Goal: Task Accomplishment & Management: Use online tool/utility

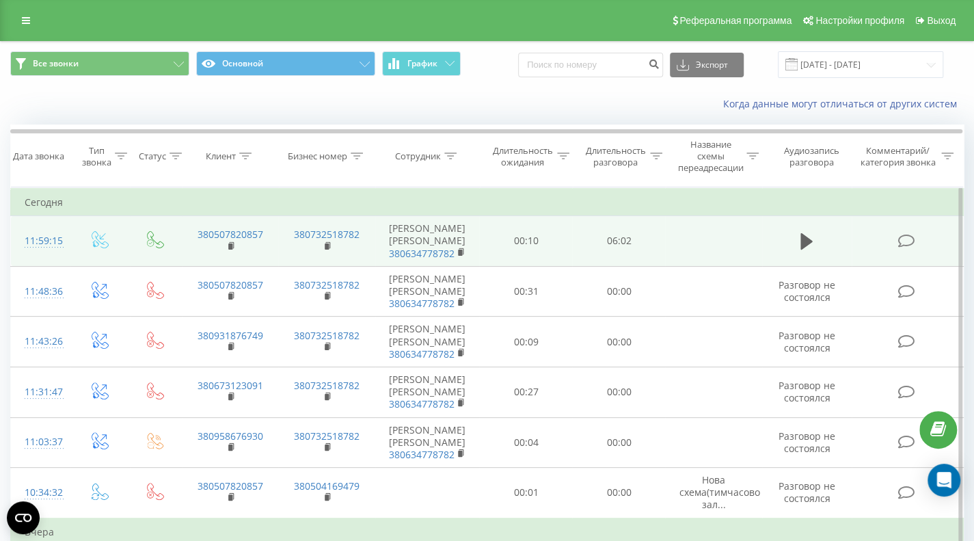
click at [906, 234] on icon at bounding box center [905, 241] width 17 height 14
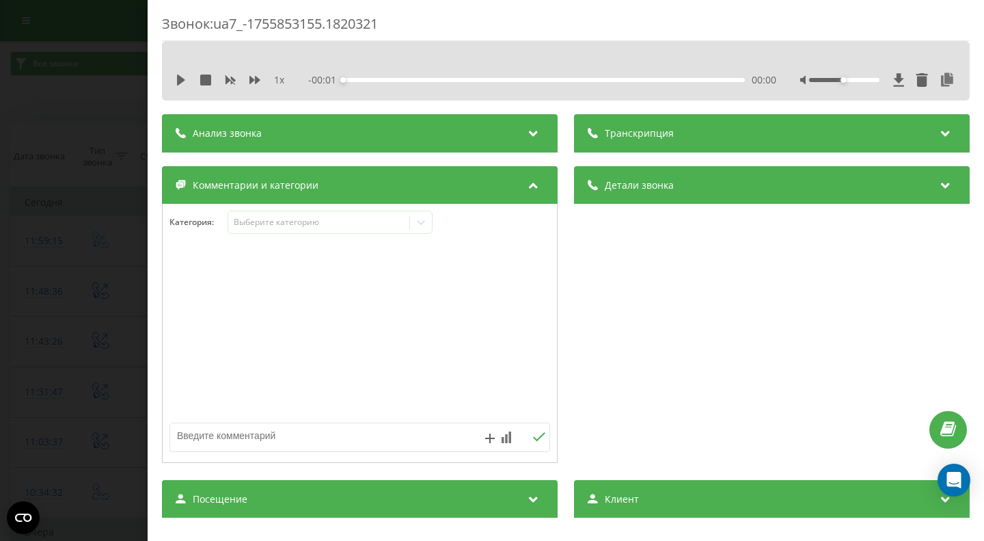
click at [265, 122] on div "Анализ звонка" at bounding box center [360, 133] width 396 height 38
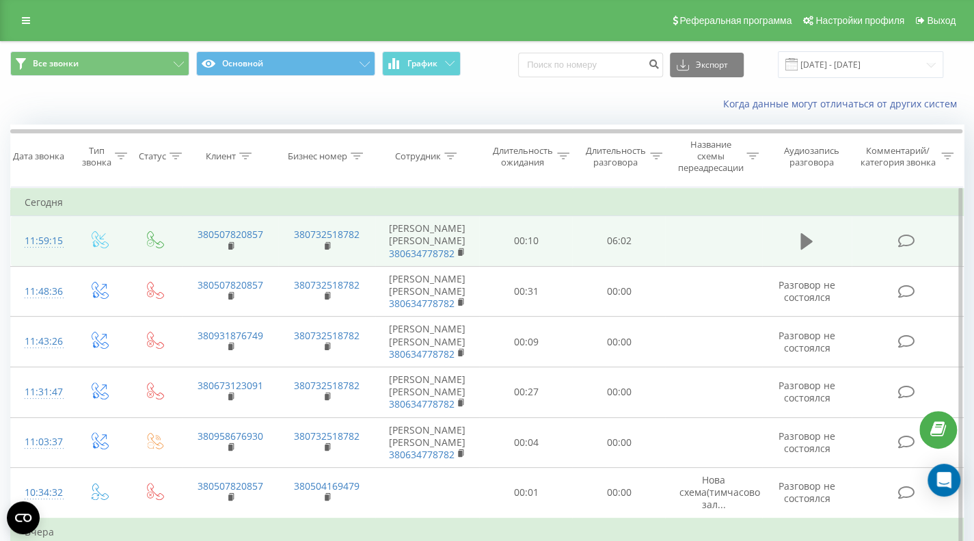
click at [804, 234] on icon at bounding box center [806, 241] width 12 height 16
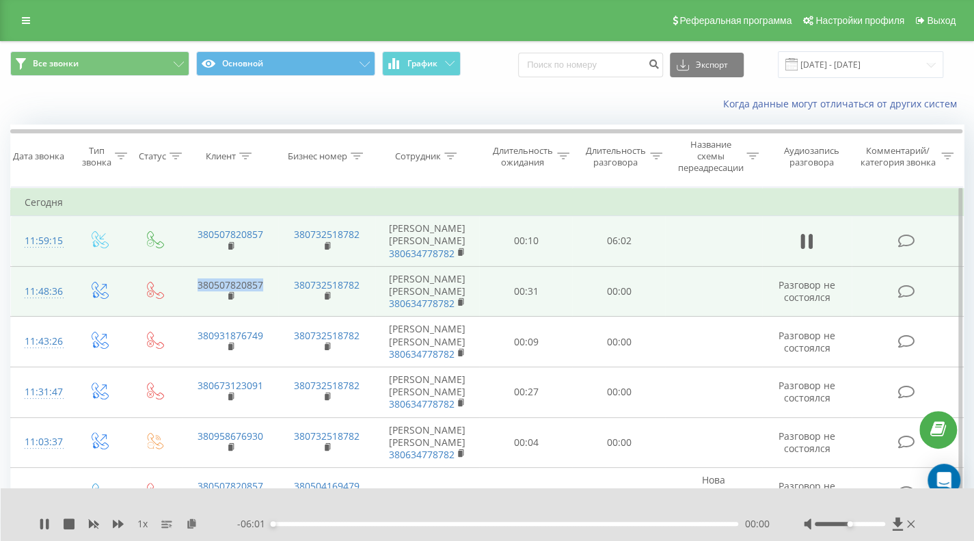
drag, startPoint x: 271, startPoint y: 266, endPoint x: 187, endPoint y: 267, distance: 83.4
click at [187, 267] on td "380507820857" at bounding box center [230, 291] width 97 height 51
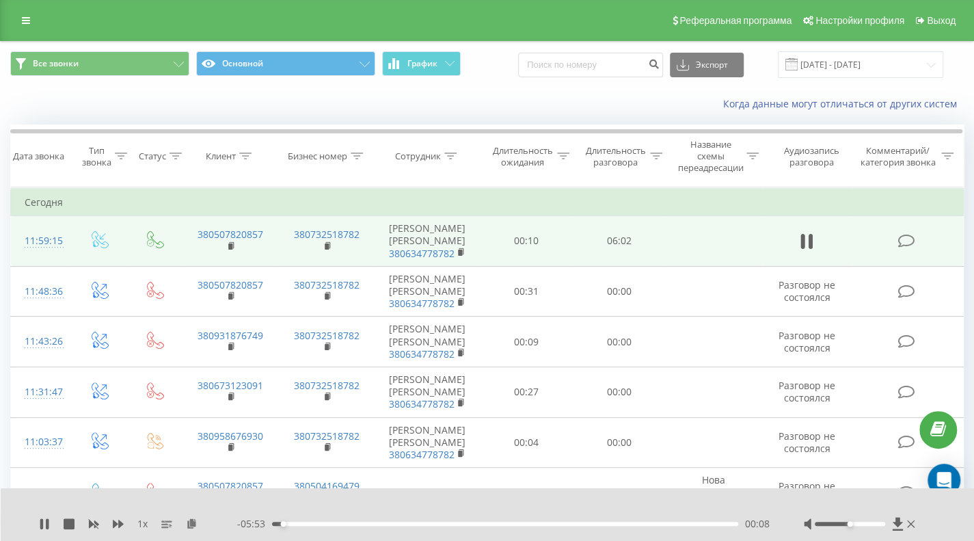
click at [611, 491] on div "1 x - 05:53 00:08 00:08" at bounding box center [488, 514] width 974 height 53
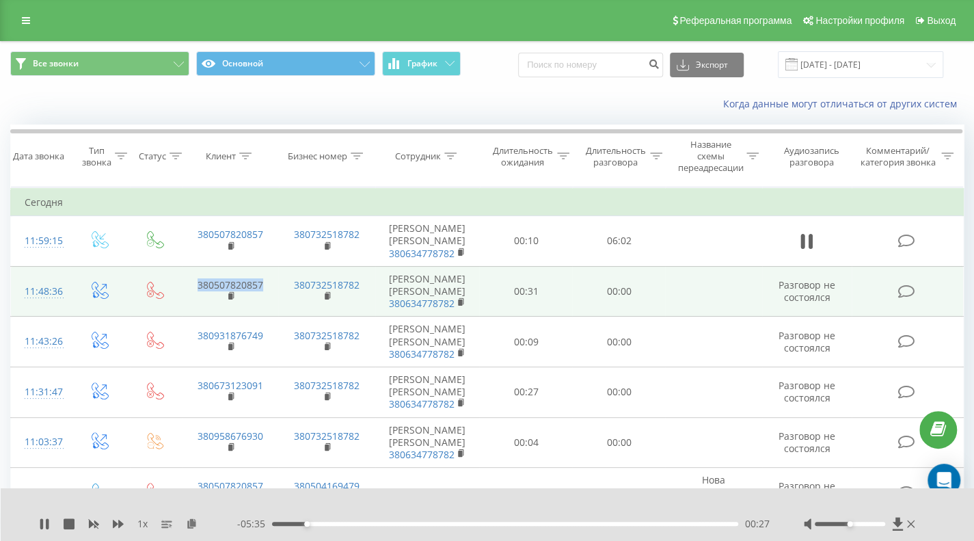
drag, startPoint x: 187, startPoint y: 270, endPoint x: 269, endPoint y: 270, distance: 82.0
click at [269, 270] on td "380507820857" at bounding box center [230, 291] width 97 height 51
copy link "380507820857"
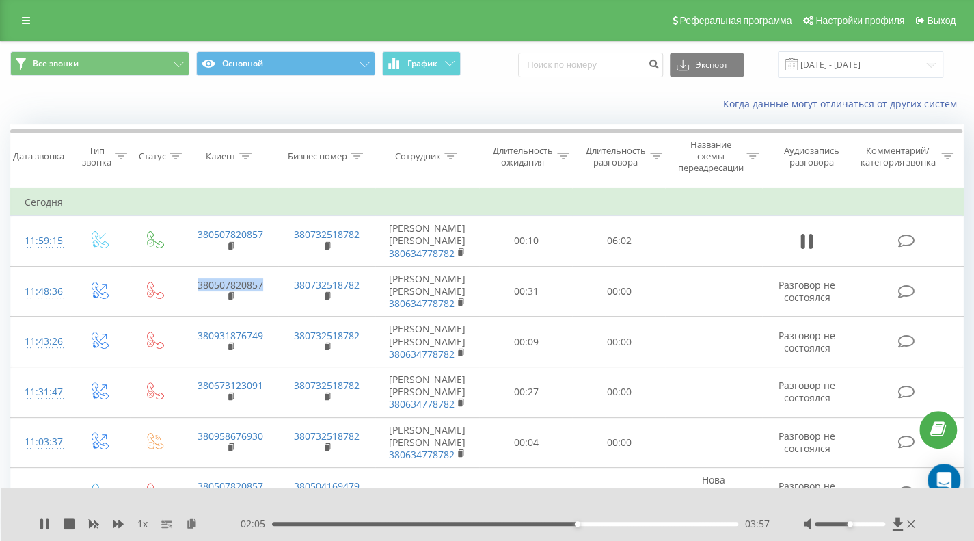
click at [633, 524] on div "03:57" at bounding box center [505, 523] width 466 height 4
click at [658, 524] on div "05:00" at bounding box center [505, 523] width 466 height 4
click at [690, 523] on div "05:25" at bounding box center [505, 523] width 466 height 4
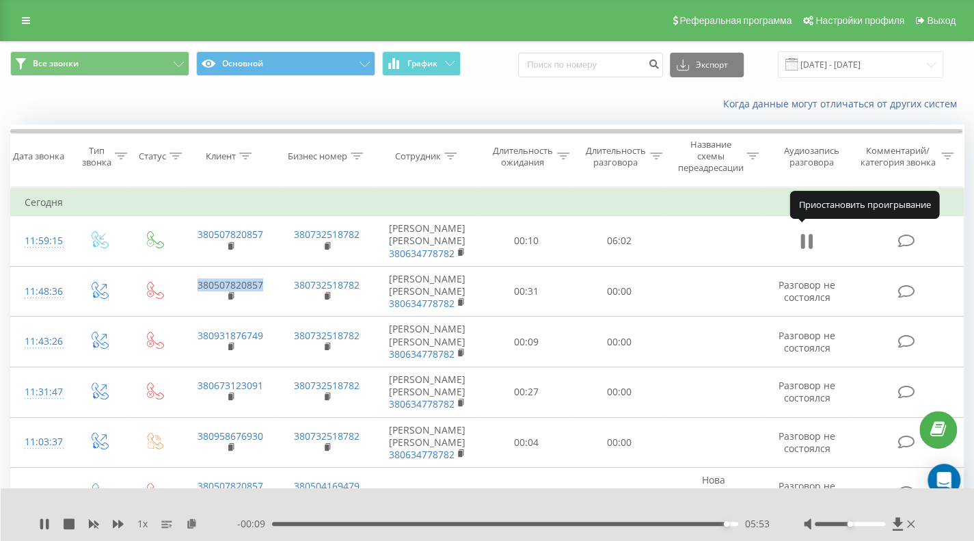
click at [811, 236] on icon at bounding box center [811, 241] width 4 height 15
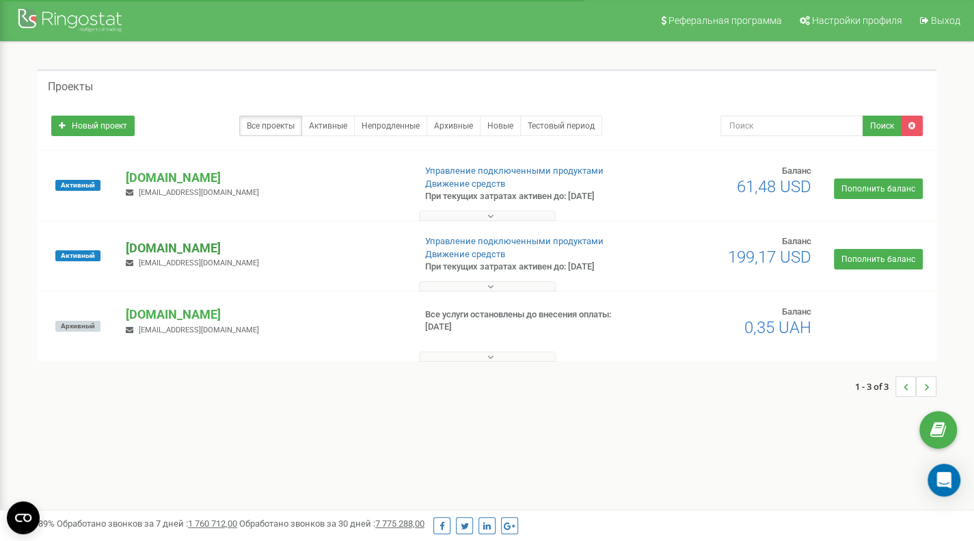
click at [186, 253] on p "[DOMAIN_NAME]" at bounding box center [264, 248] width 277 height 18
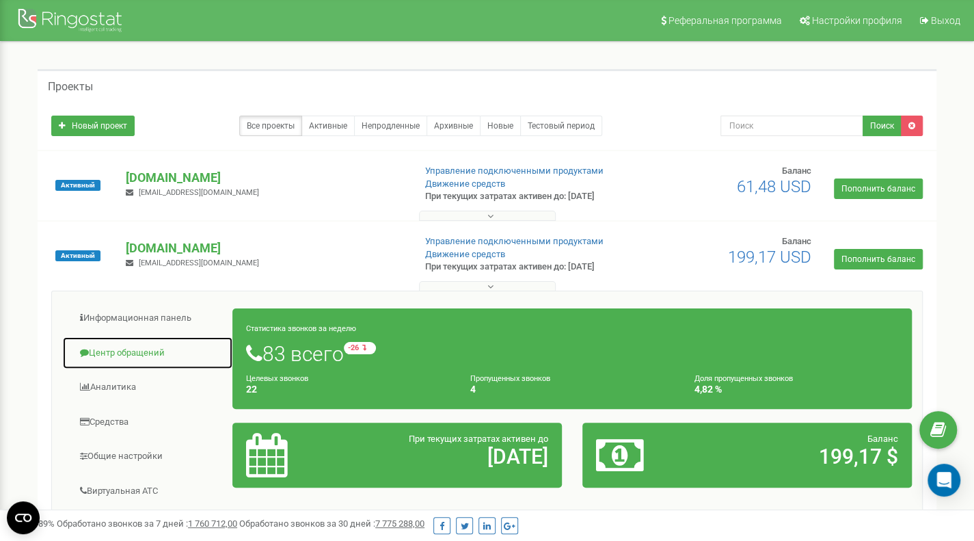
click at [142, 355] on link "Центр обращений" at bounding box center [147, 352] width 171 height 33
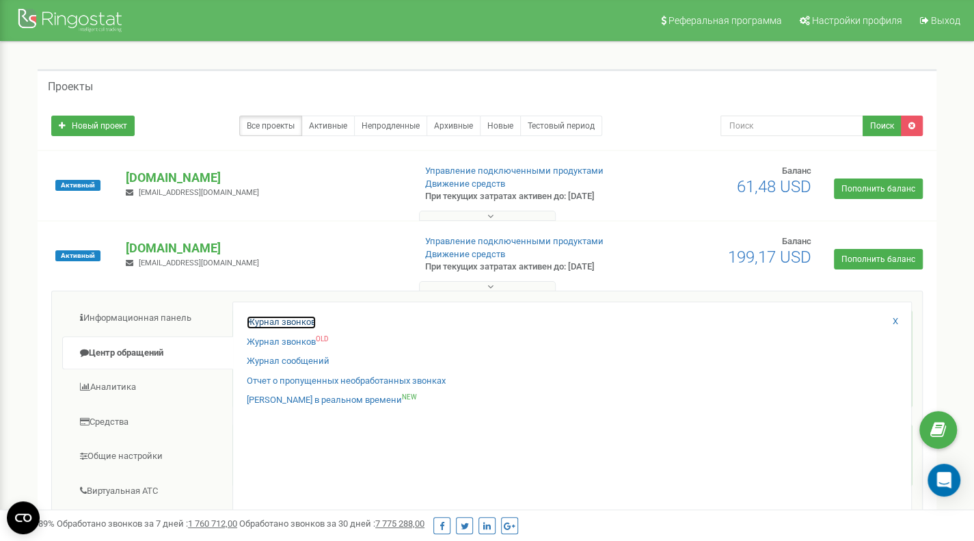
click at [272, 321] on link "Журнал звонков" at bounding box center [281, 322] width 69 height 13
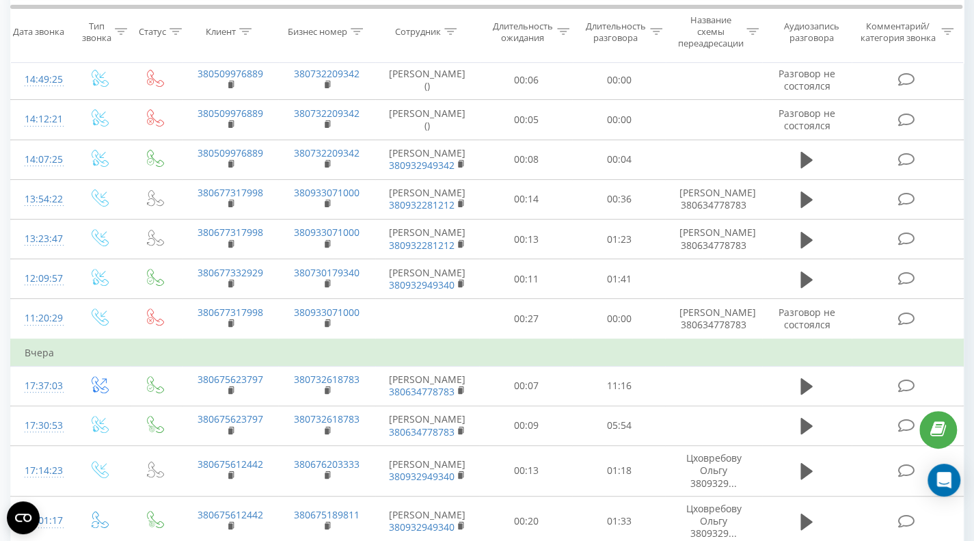
scroll to position [137, 0]
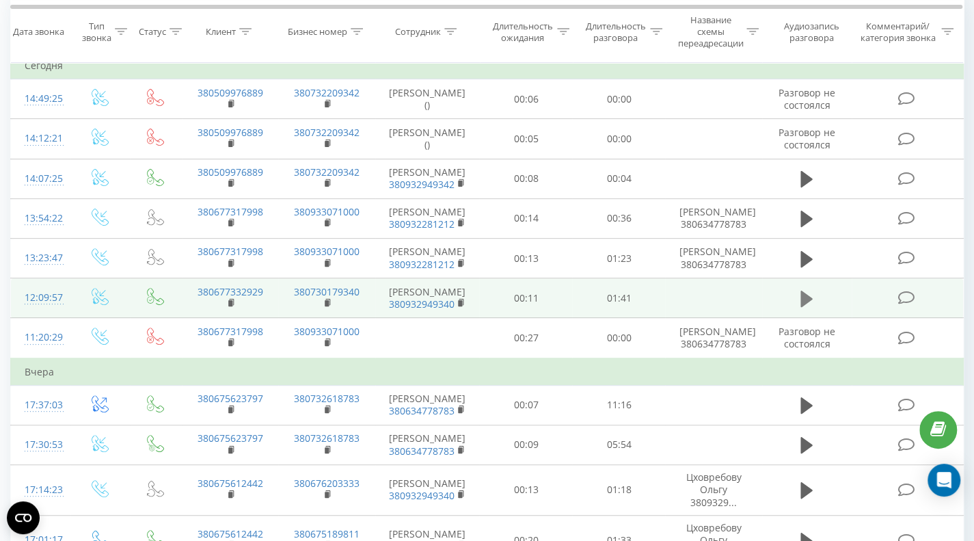
click at [802, 301] on icon at bounding box center [806, 298] width 12 height 16
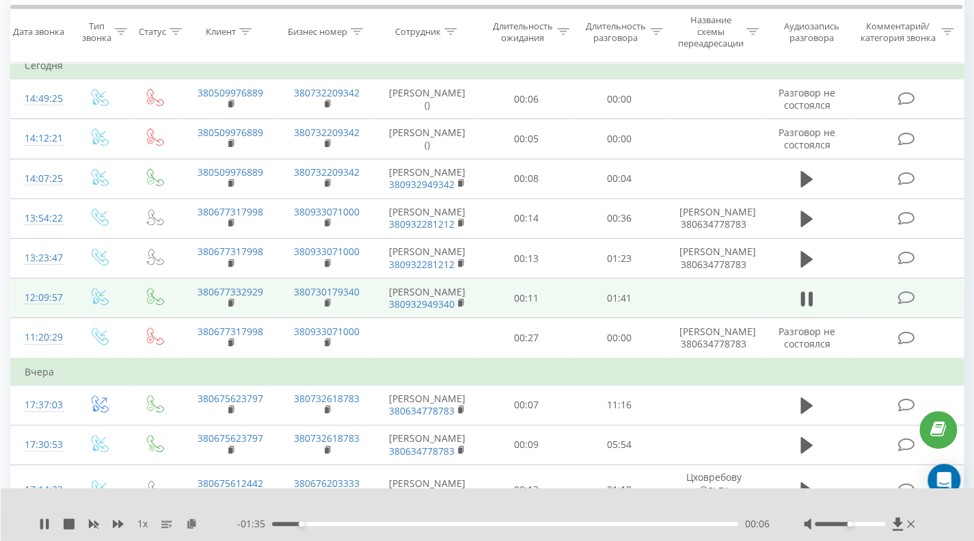
click at [651, 509] on div at bounding box center [478, 505] width 703 height 15
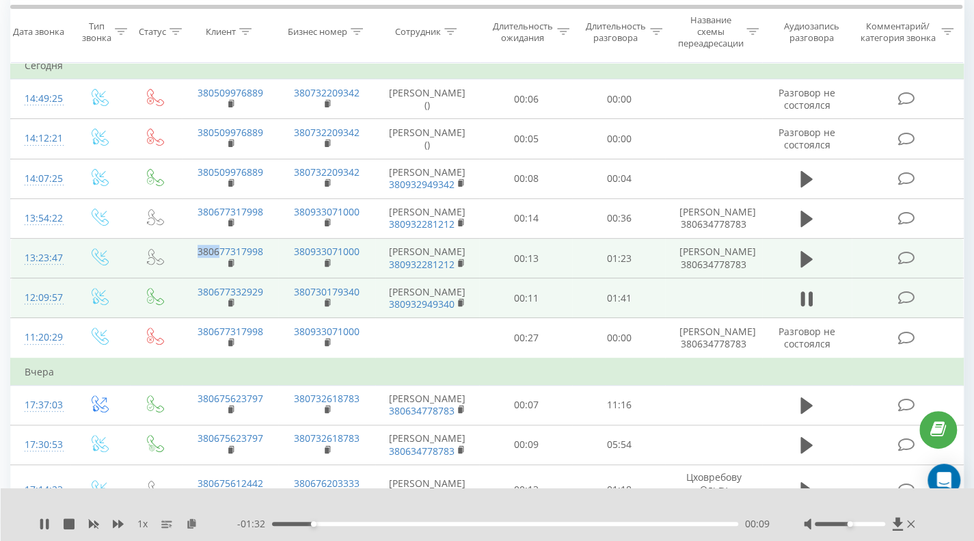
drag, startPoint x: 275, startPoint y: 252, endPoint x: 188, endPoint y: 256, distance: 87.6
click at [188, 256] on td "380677317998" at bounding box center [230, 259] width 97 height 40
click at [271, 245] on td "380677317998" at bounding box center [230, 259] width 97 height 40
drag, startPoint x: 191, startPoint y: 254, endPoint x: 277, endPoint y: 257, distance: 86.9
click at [277, 257] on tr "13:23:47 380677317998 380933071000 Софія Паневник 380932281212 00:13 01:23 Ксен…" at bounding box center [487, 259] width 953 height 40
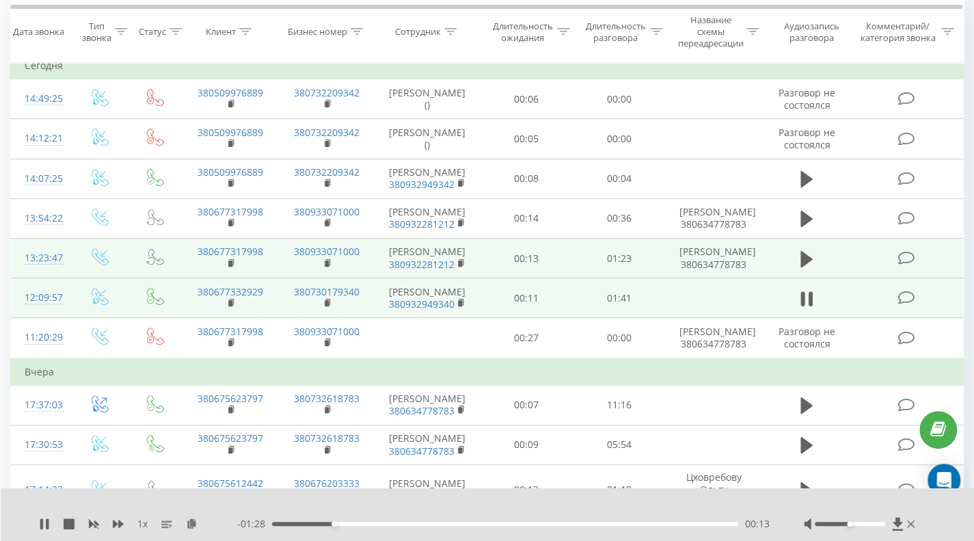
drag, startPoint x: 277, startPoint y: 266, endPoint x: 249, endPoint y: 262, distance: 28.3
click at [278, 266] on td "380933071000" at bounding box center [326, 259] width 97 height 40
drag, startPoint x: 187, startPoint y: 248, endPoint x: 264, endPoint y: 254, distance: 76.7
click at [264, 254] on td "380677317998" at bounding box center [230, 259] width 97 height 40
copy link "380677317998"
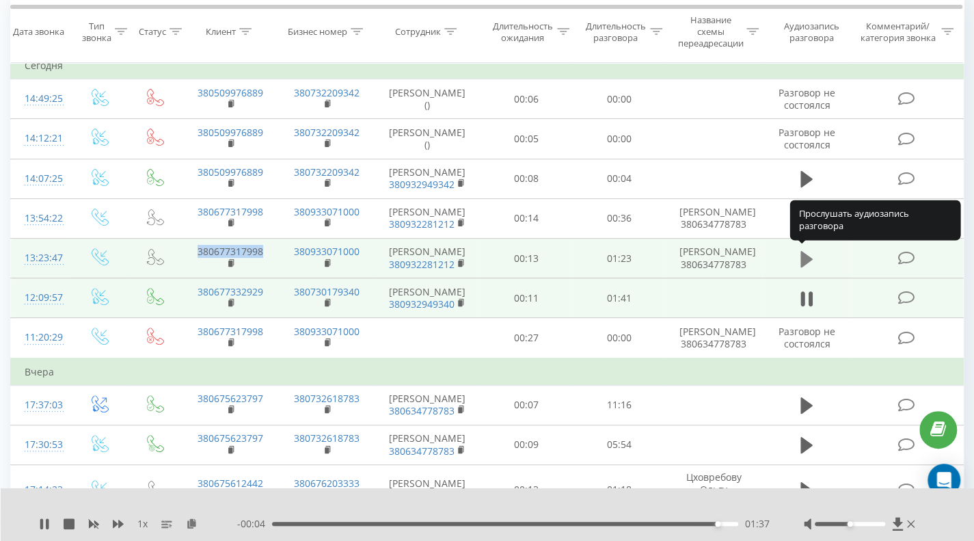
click at [806, 258] on icon at bounding box center [806, 258] width 12 height 16
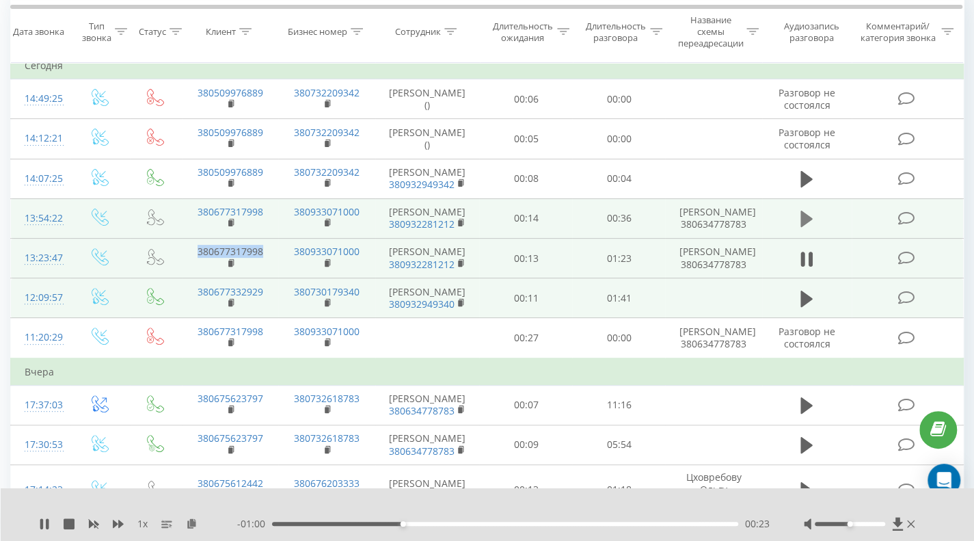
click at [804, 214] on icon at bounding box center [806, 219] width 12 height 16
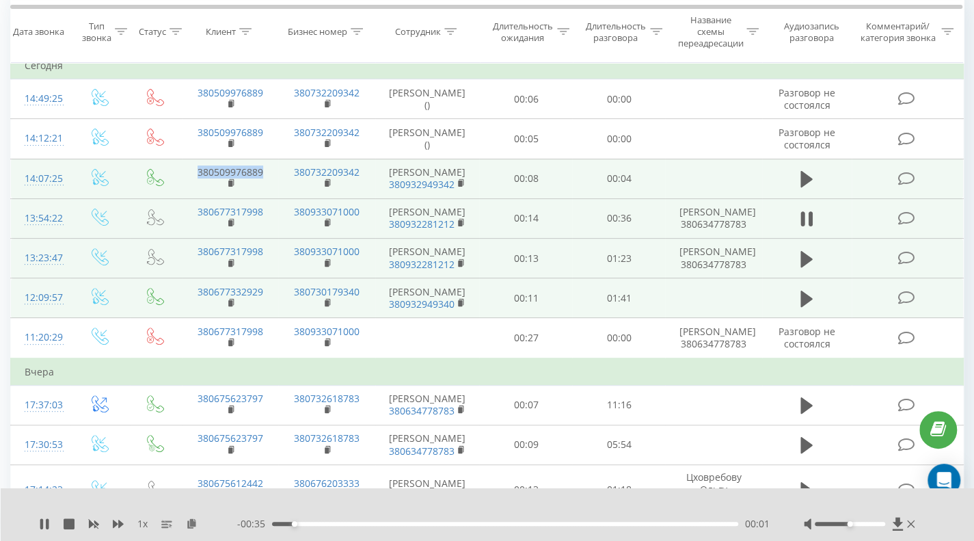
drag, startPoint x: 182, startPoint y: 165, endPoint x: 275, endPoint y: 165, distance: 92.3
click at [275, 165] on td "380509976889" at bounding box center [230, 179] width 97 height 40
copy link "380509976889"
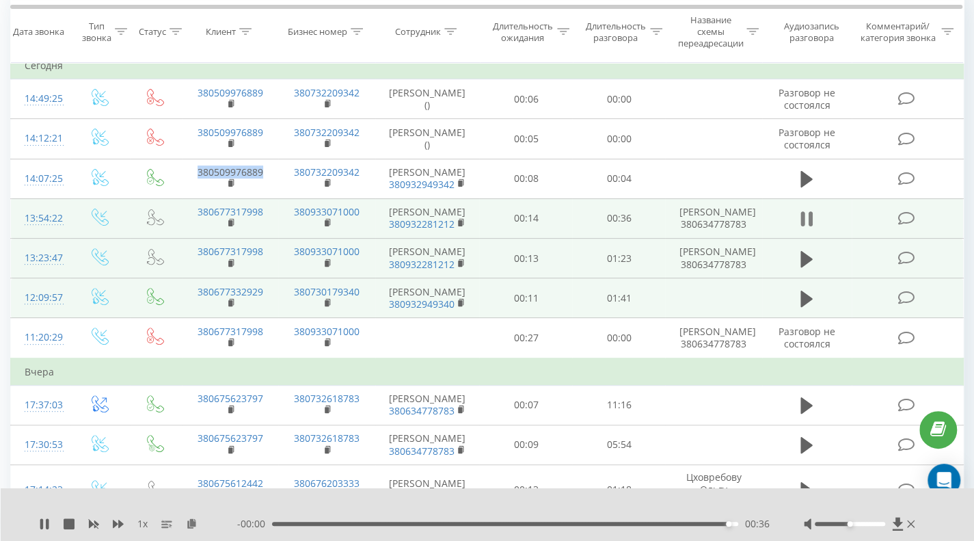
click at [813, 223] on button at bounding box center [806, 218] width 21 height 21
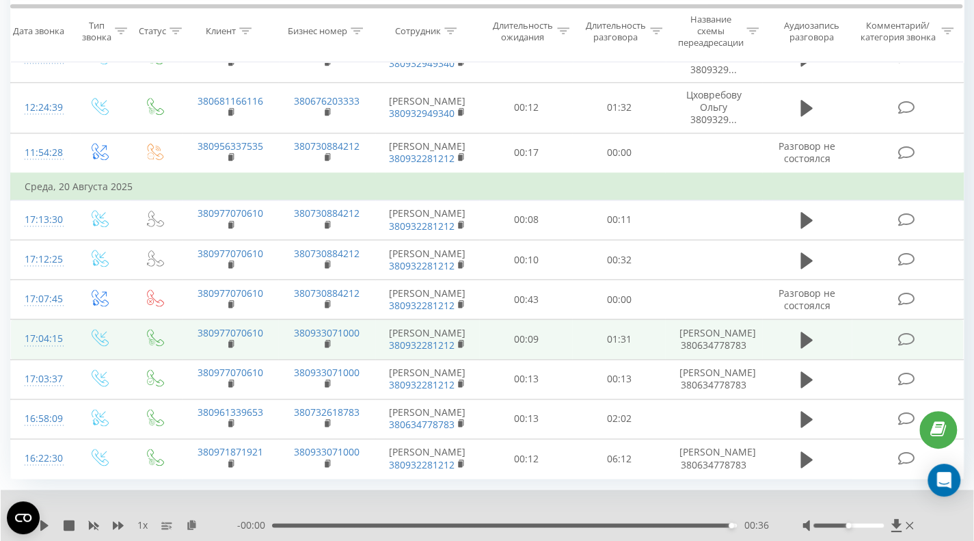
scroll to position [843, 0]
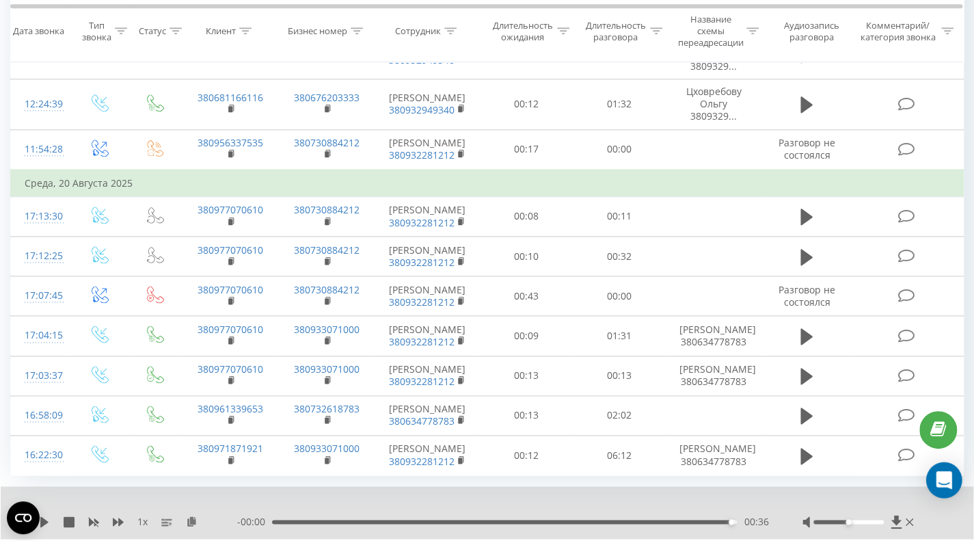
click at [943, 480] on icon "Open Intercom Messenger" at bounding box center [944, 480] width 16 height 18
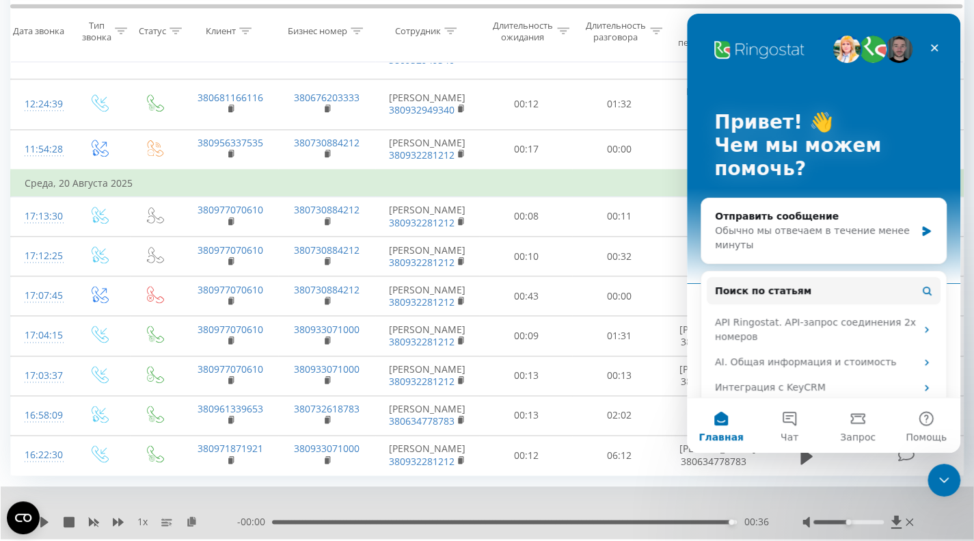
scroll to position [0, 0]
click at [957, 479] on div "Закрыть службу сообщений Intercom" at bounding box center [941, 477] width 33 height 33
